Goal: Task Accomplishment & Management: Use online tool/utility

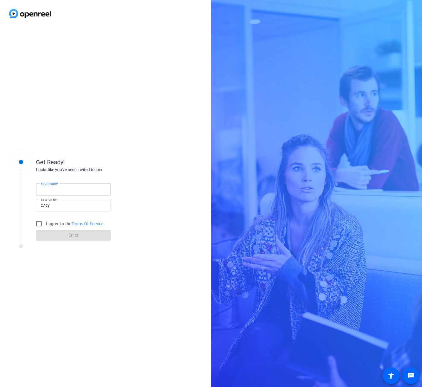
click at [77, 189] on input "Your name" at bounding box center [73, 189] width 65 height 7
type input "[PERSON_NAME]"
click at [39, 225] on input "I agree to the Terms Of Service" at bounding box center [39, 224] width 12 height 12
checkbox input "true"
click at [91, 235] on span at bounding box center [73, 235] width 75 height 14
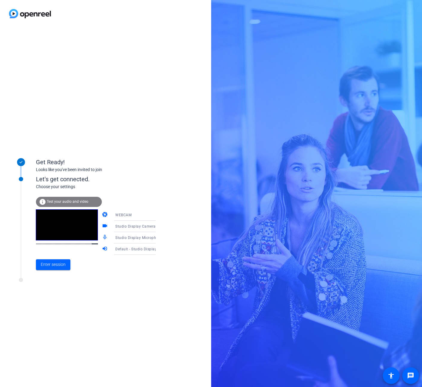
click at [126, 179] on div "Let's get connected." at bounding box center [102, 179] width 132 height 9
click at [158, 239] on icon at bounding box center [161, 237] width 7 height 7
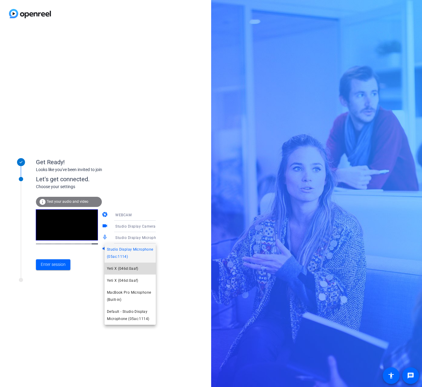
click at [142, 269] on mat-option "Yeti X (046d:0aaf)" at bounding box center [129, 269] width 51 height 12
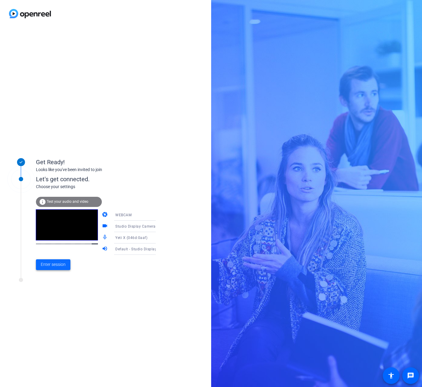
click at [56, 265] on span "Enter session" at bounding box center [53, 264] width 25 height 6
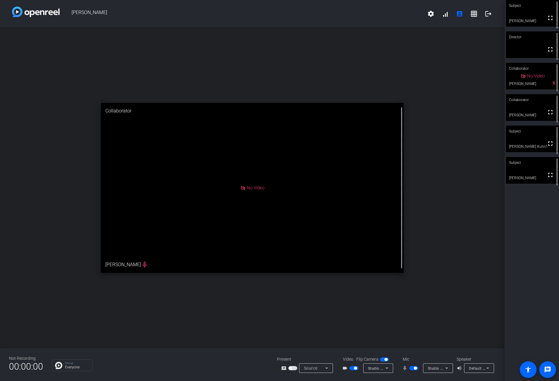
click at [421, 24] on video at bounding box center [532, 13] width 53 height 27
click at [421, 20] on video at bounding box center [532, 13] width 53 height 27
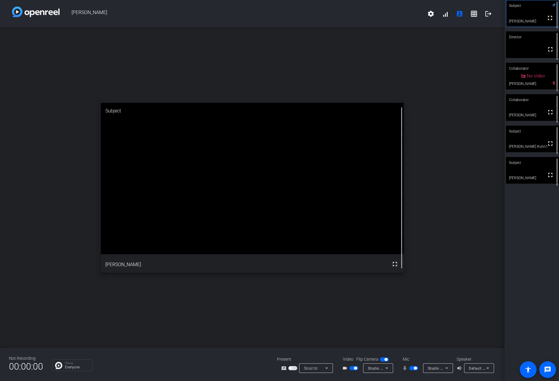
click at [421, 21] on video at bounding box center [532, 13] width 52 height 26
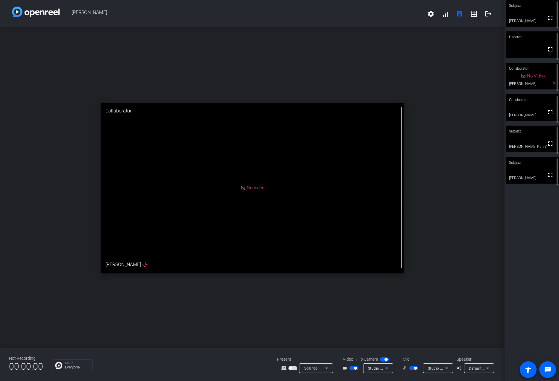
click at [421, 27] on video at bounding box center [532, 13] width 53 height 27
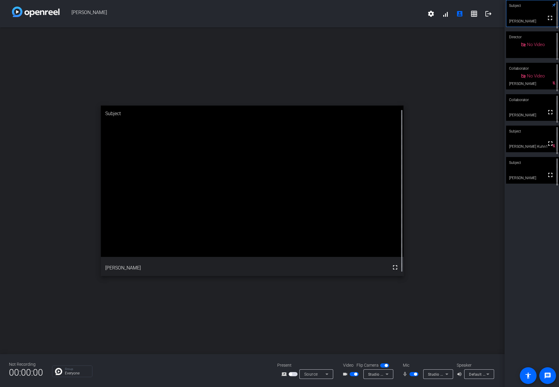
click at [421, 162] on div "Subject" at bounding box center [532, 162] width 53 height 11
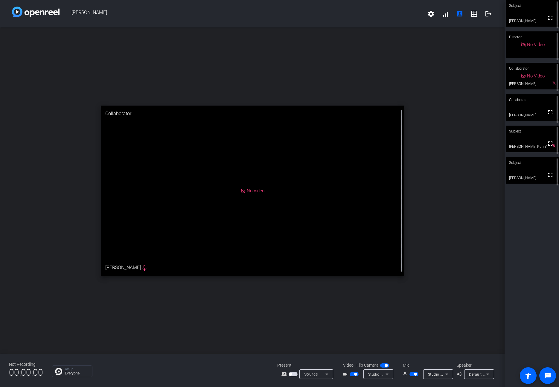
click at [421, 162] on div "Subject" at bounding box center [532, 162] width 53 height 11
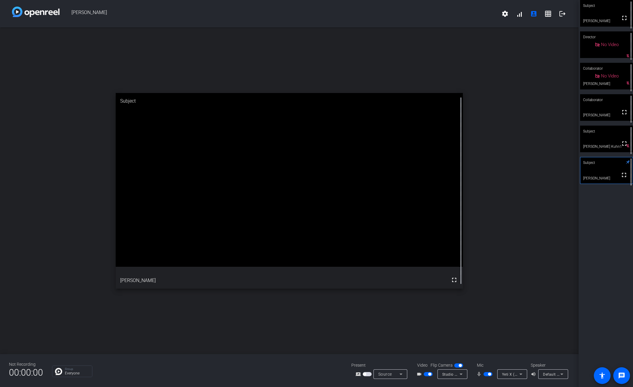
click at [421, 10] on div "Subject" at bounding box center [606, 5] width 53 height 11
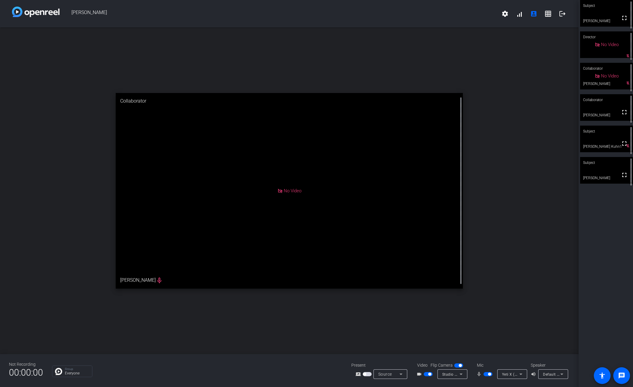
click at [421, 10] on div "Subject" at bounding box center [606, 5] width 53 height 11
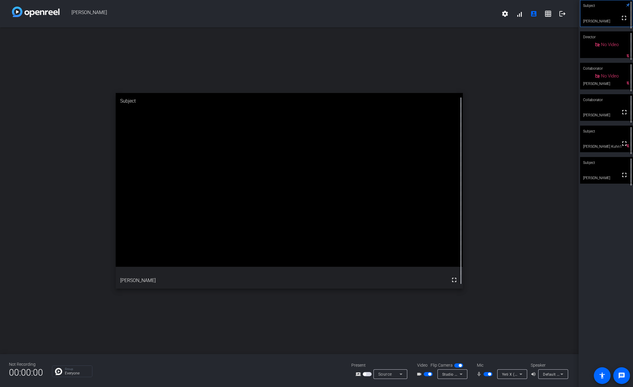
click at [421, 169] on video at bounding box center [606, 170] width 53 height 27
click at [103, 70] on div "open_in_new Subject fullscreen Dr. James D. Tabor" at bounding box center [289, 191] width 579 height 327
